Goal: Navigation & Orientation: Understand site structure

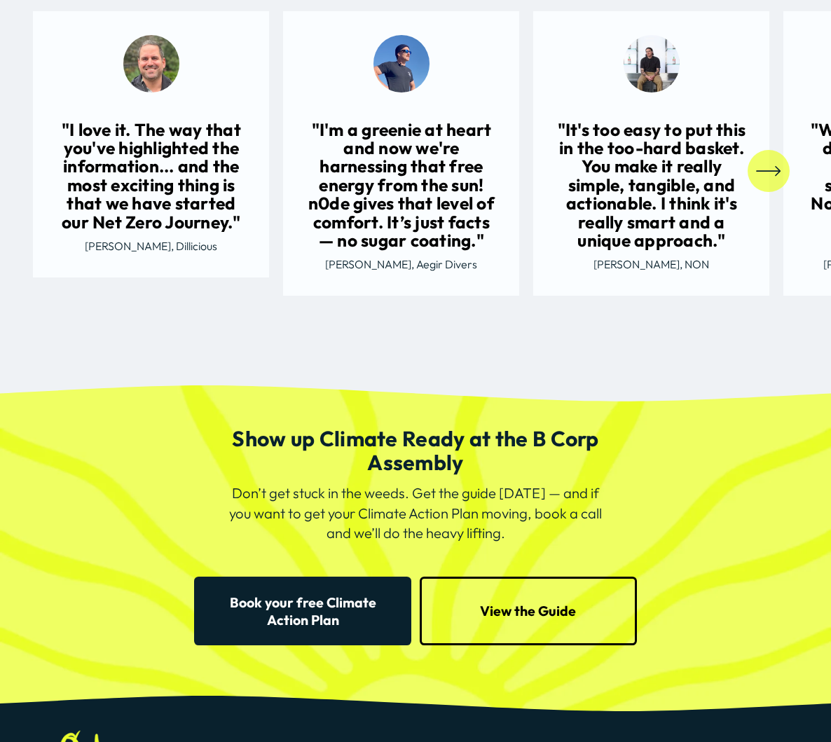
scroll to position [2561, 0]
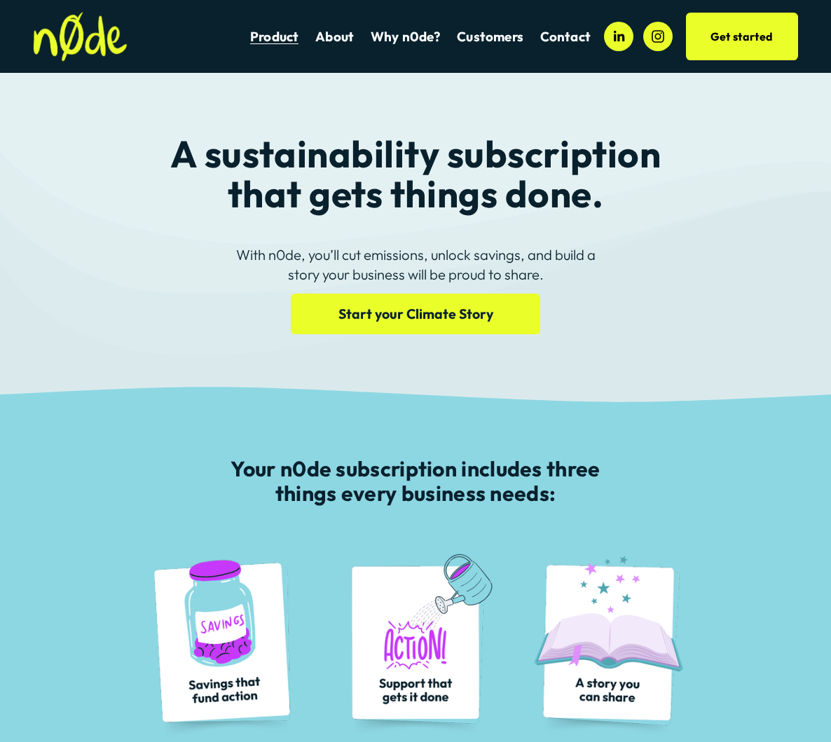
click at [93, 48] on img at bounding box center [80, 37] width 94 height 50
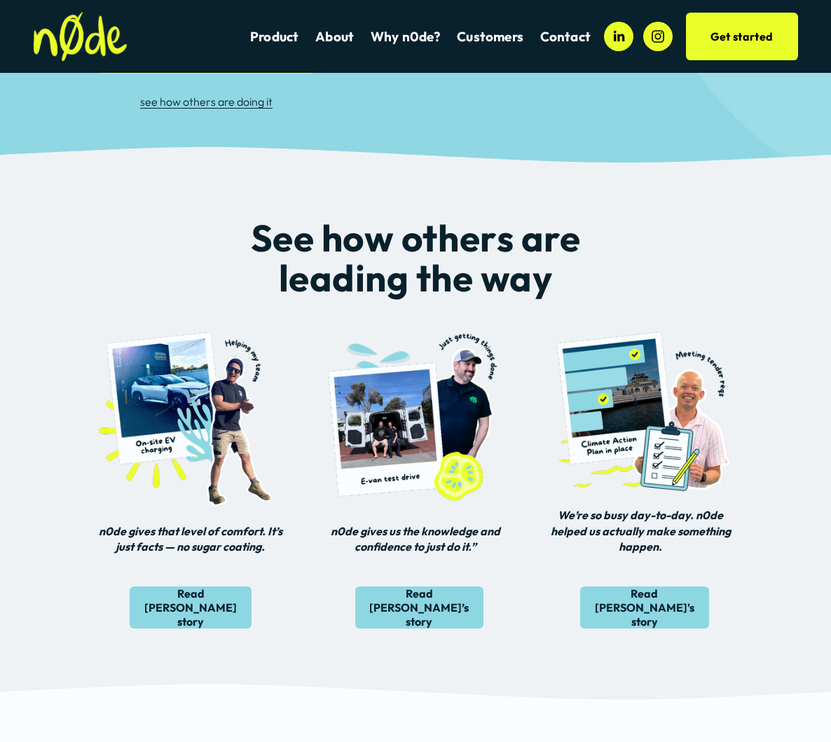
scroll to position [347, 0]
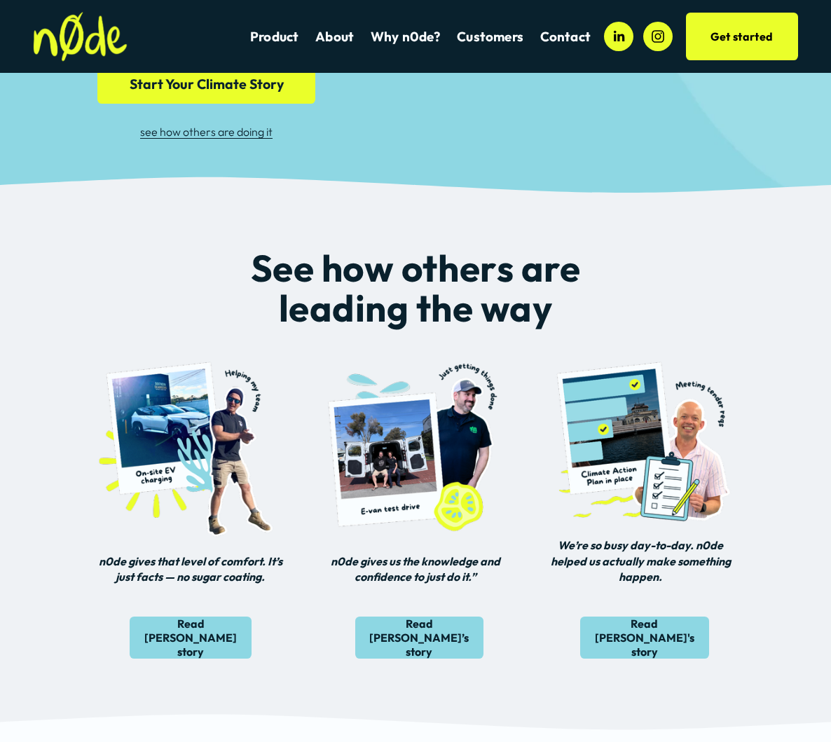
click at [338, 39] on link "About" at bounding box center [334, 36] width 39 height 18
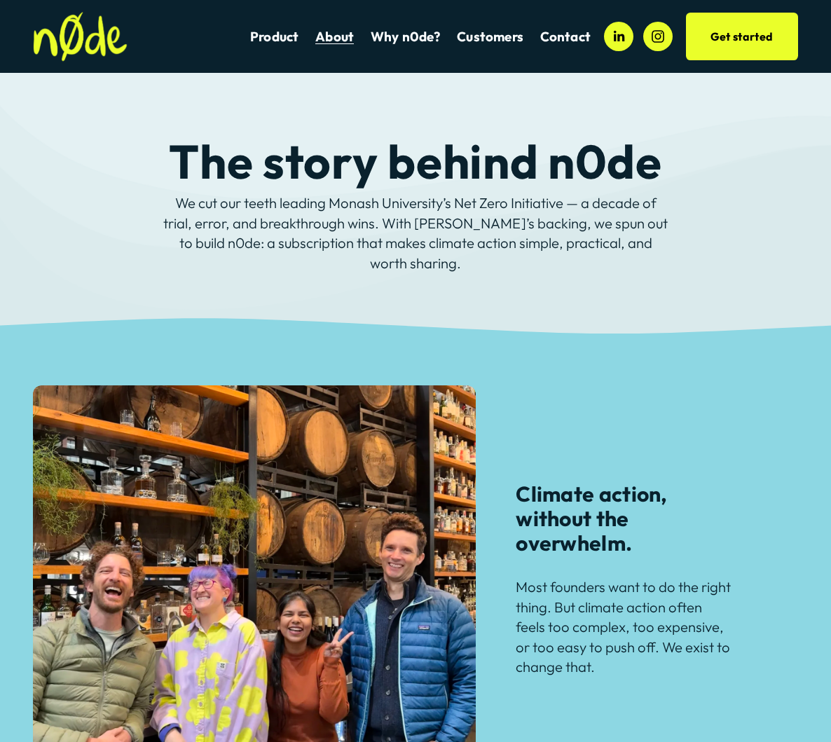
click at [478, 41] on span "Customers" at bounding box center [490, 37] width 67 height 16
